Goal: Navigation & Orientation: Find specific page/section

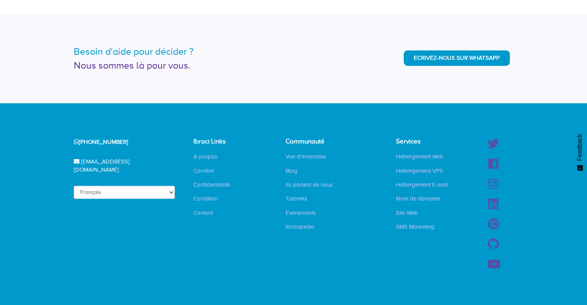
scroll to position [1926, 0]
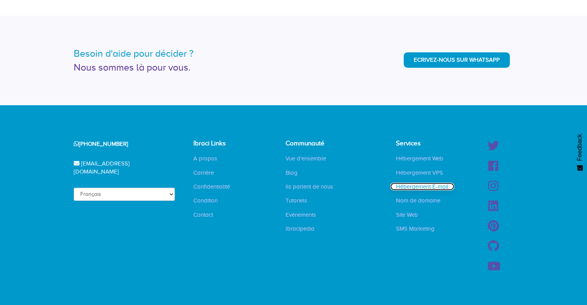
click at [427, 185] on link "Hébergement E-mail" at bounding box center [422, 187] width 64 height 8
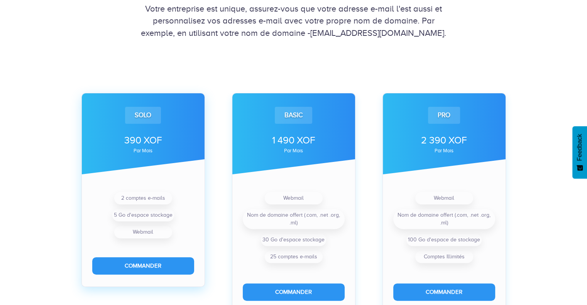
scroll to position [232, 0]
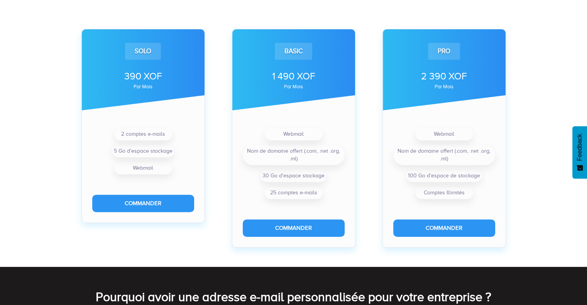
click at [17, 84] on div "Solo 390 XOF par mois 2 comptes e-mails 5 Go d'espace stockage Webmail Commande…" at bounding box center [293, 121] width 587 height 292
click at [18, 83] on div "Solo 390 XOF par mois 2 comptes e-mails 5 Go d'espace stockage Webmail Commande…" at bounding box center [293, 121] width 587 height 292
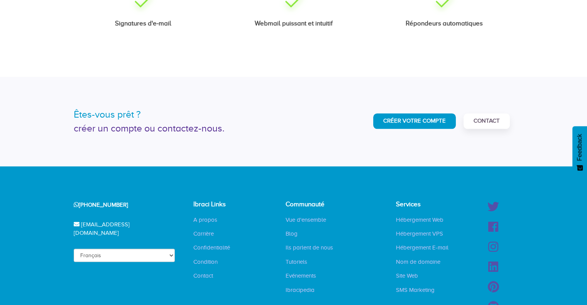
scroll to position [903, 0]
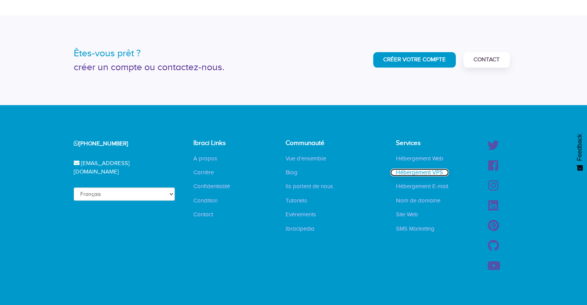
click at [422, 172] on link "Hébergement VPS" at bounding box center [419, 173] width 59 height 8
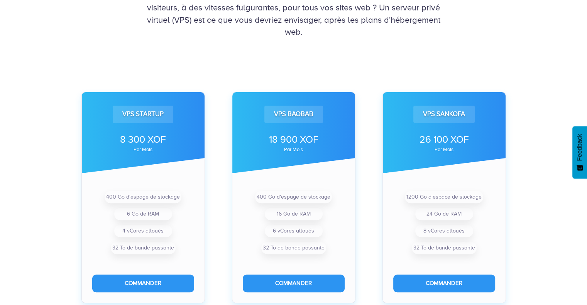
scroll to position [193, 0]
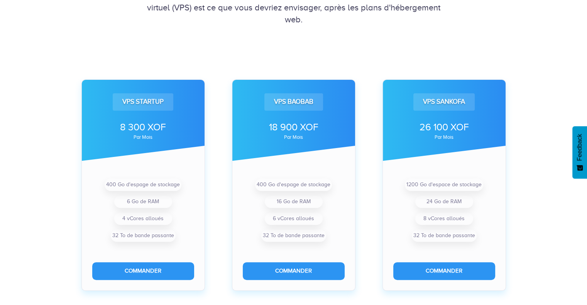
click at [58, 242] on div "VPS Startup 8 300 XOF par mois 400 Go d'espage de stockage 6 Go de RAM 4 vCores…" at bounding box center [293, 292] width 587 height 535
click at [30, 242] on div "VPS Startup 8 300 XOF par mois 400 Go d'espage de stockage 6 Go de RAM 4 vCores…" at bounding box center [293, 292] width 587 height 535
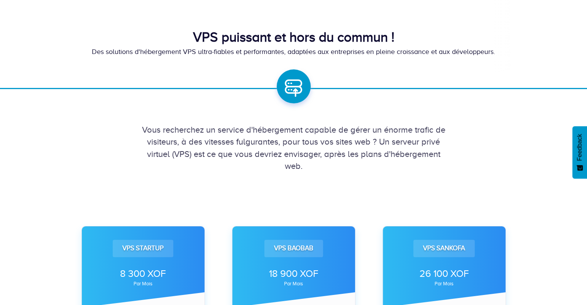
scroll to position [0, 0]
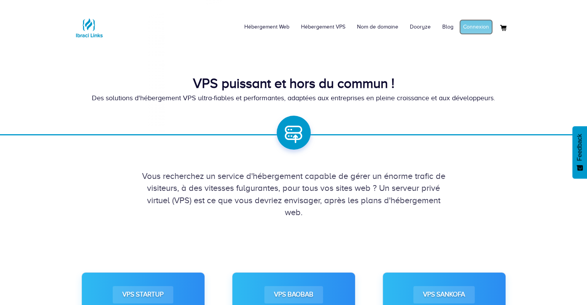
click at [476, 26] on link "Connexion" at bounding box center [476, 26] width 34 height 15
click at [481, 26] on link "Mon compte" at bounding box center [474, 26] width 37 height 15
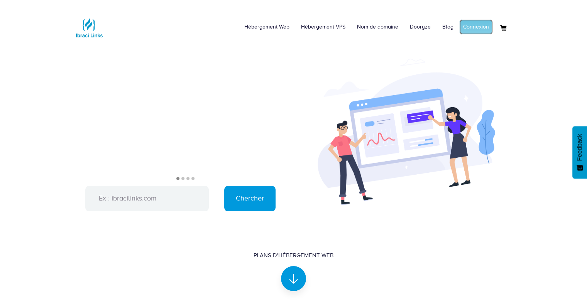
click at [480, 26] on link "Connexion" at bounding box center [476, 26] width 34 height 15
click at [477, 31] on link "Mon compte" at bounding box center [474, 26] width 37 height 15
